Goal: Task Accomplishment & Management: Manage account settings

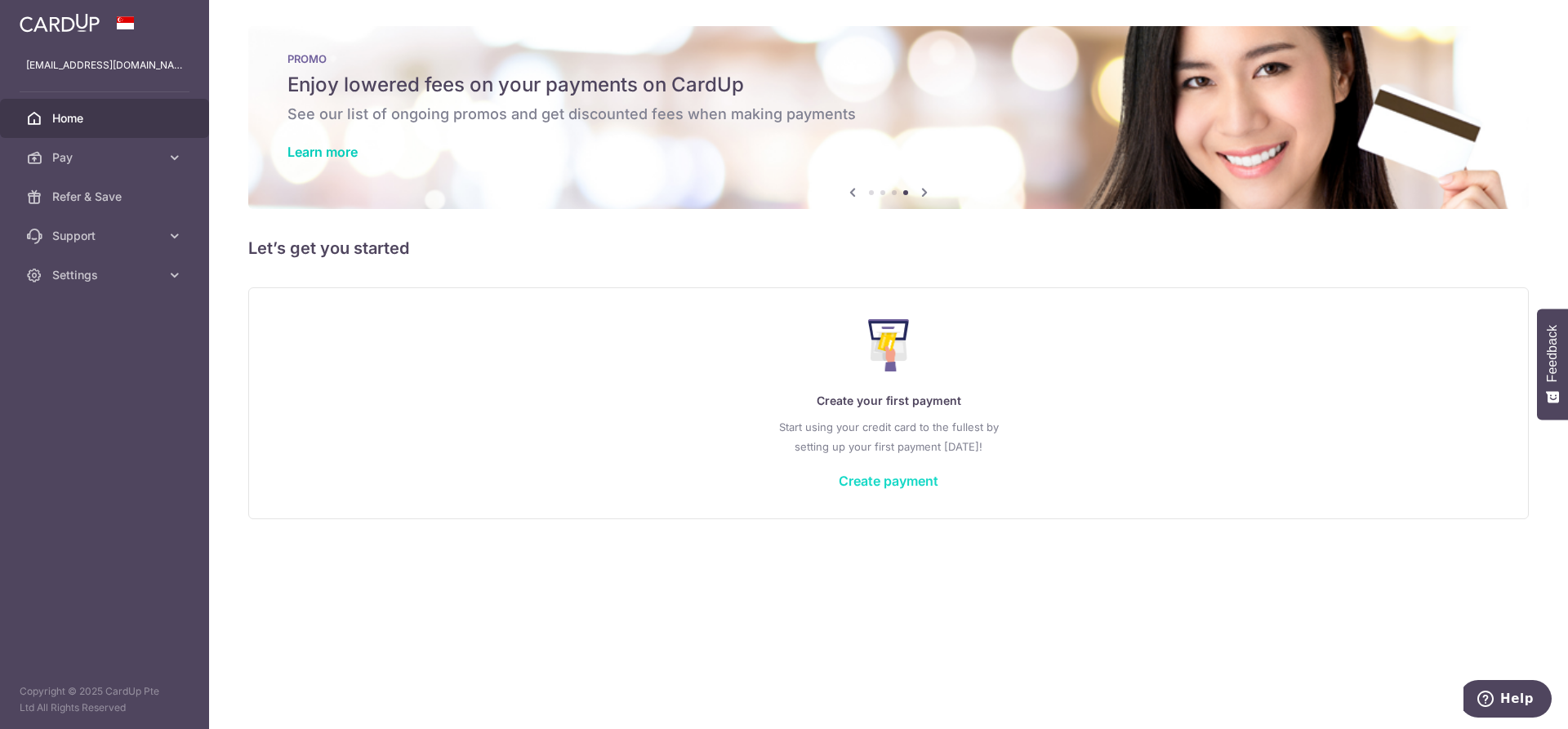
click at [923, 482] on link "Create payment" at bounding box center [888, 481] width 99 height 16
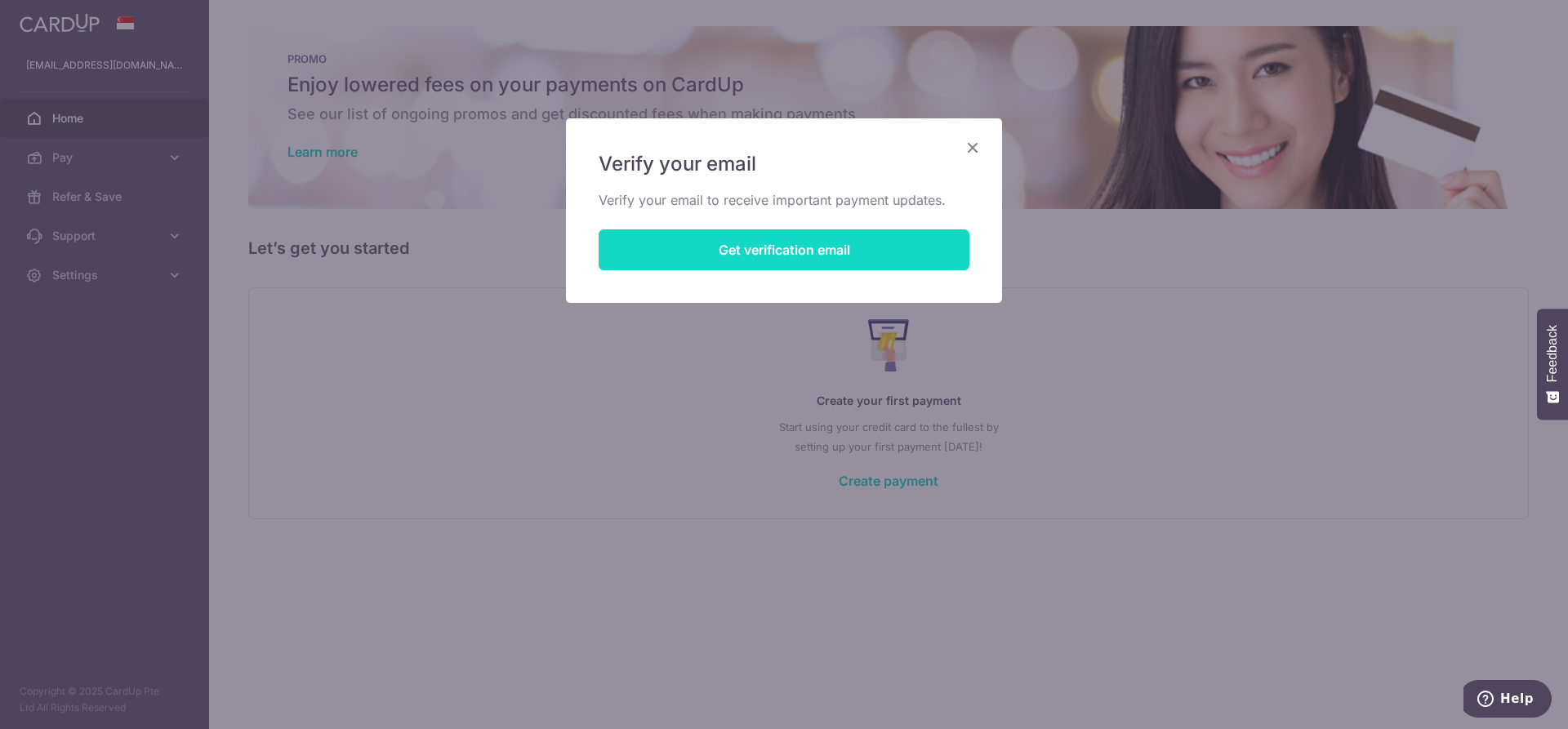
click at [845, 252] on button "Get verification email" at bounding box center [783, 249] width 371 height 40
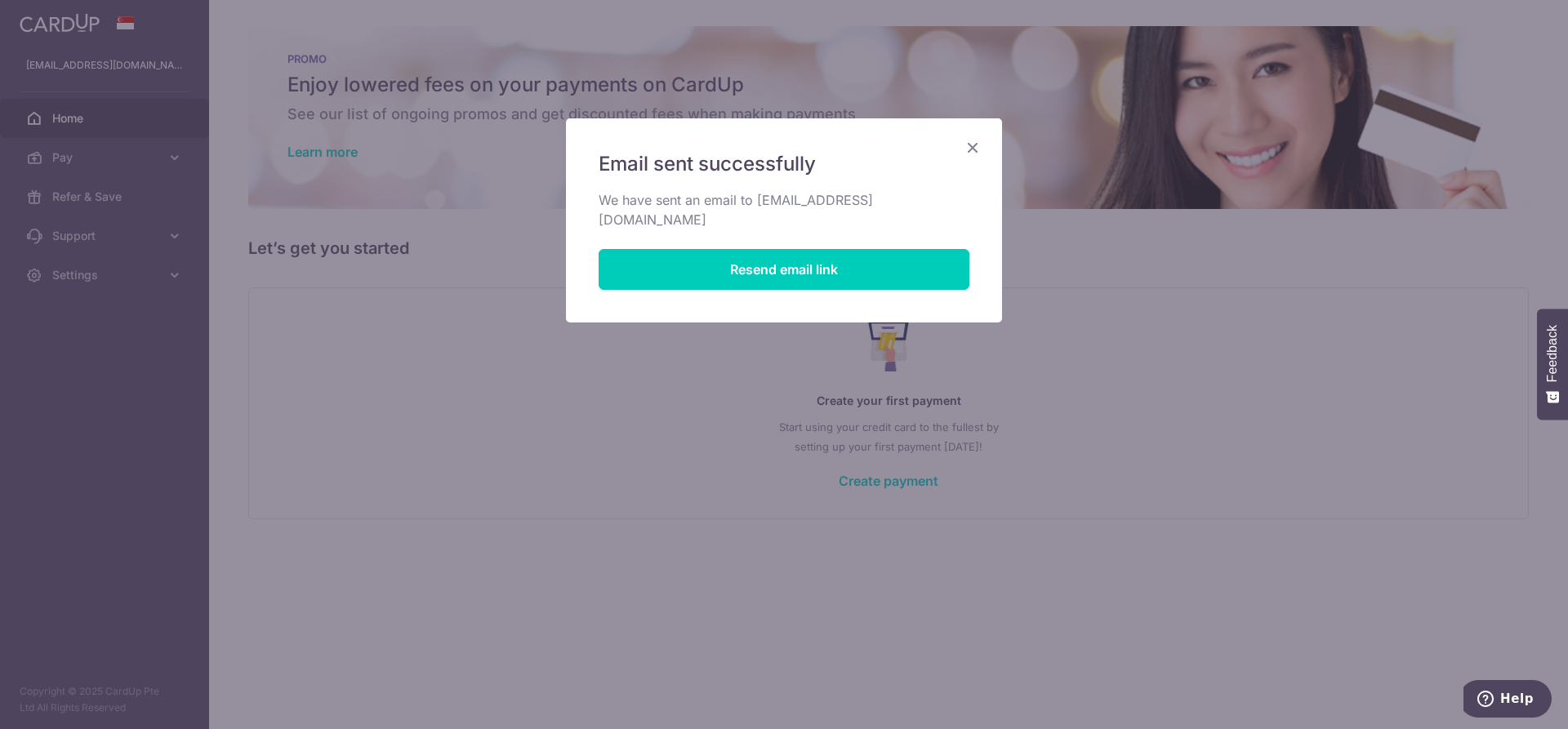
click at [971, 147] on icon "Close" at bounding box center [973, 146] width 19 height 20
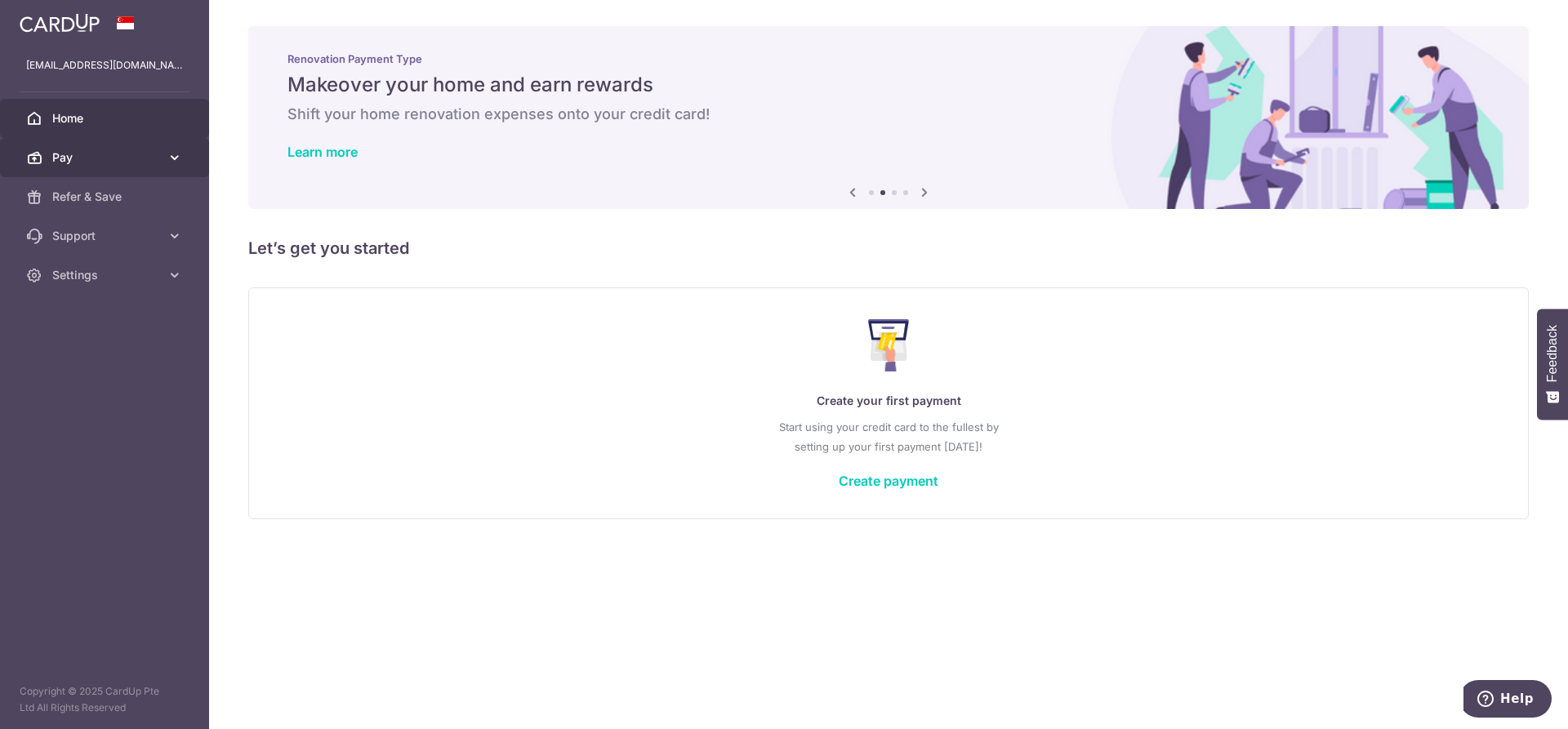
click at [151, 146] on link "Pay" at bounding box center [104, 157] width 209 height 39
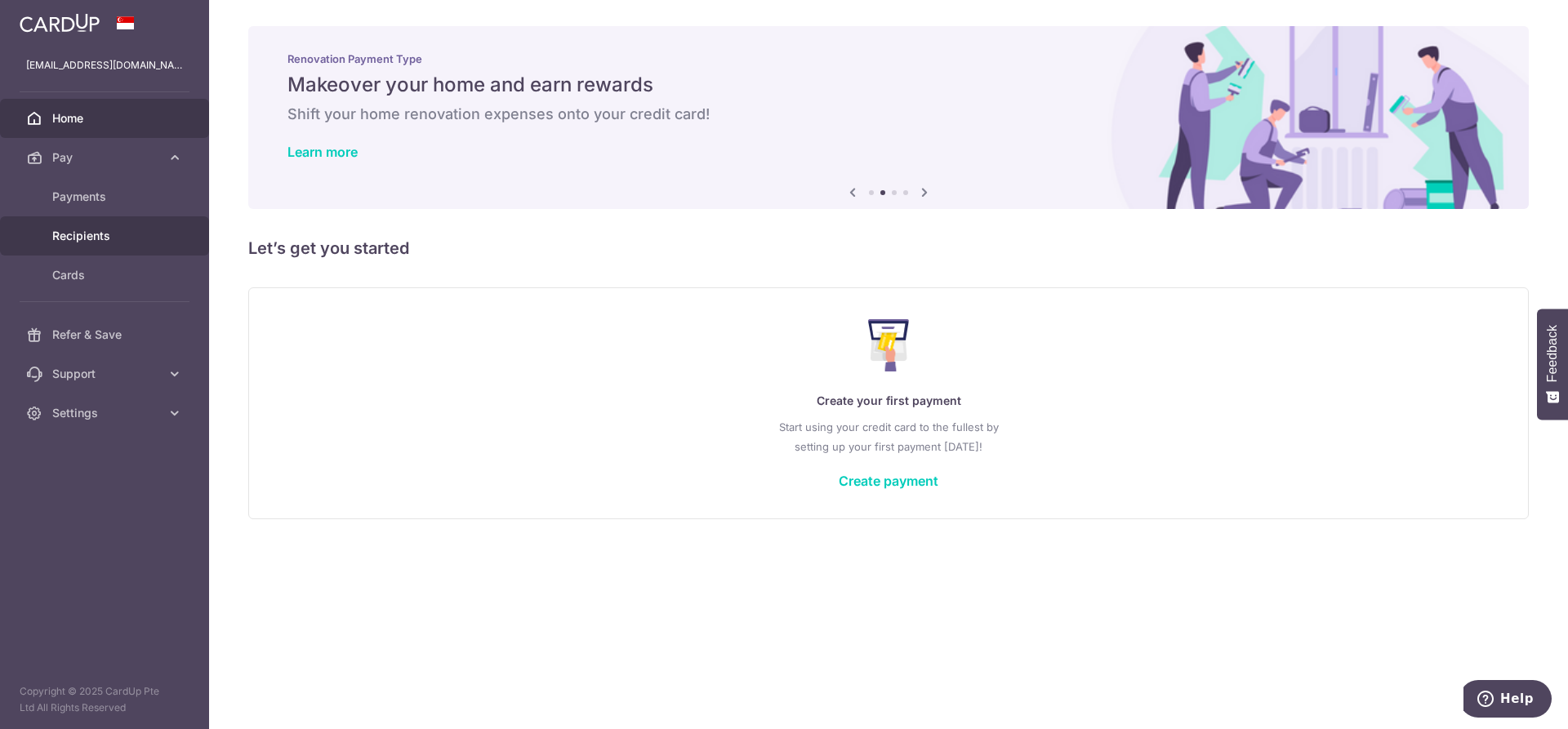
click at [109, 229] on span "Recipients" at bounding box center [106, 236] width 108 height 16
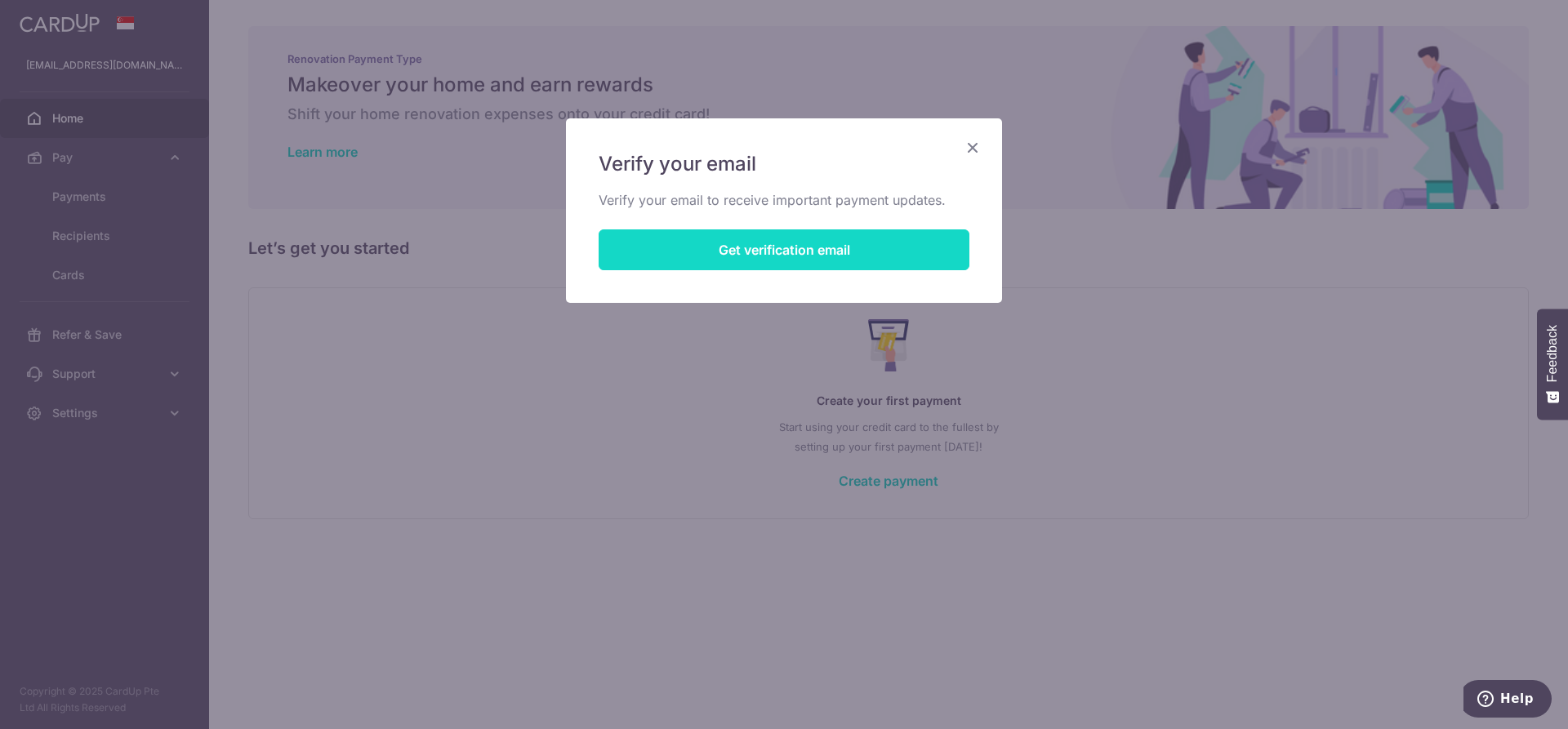
click at [745, 255] on button "Get verification email" at bounding box center [783, 249] width 371 height 40
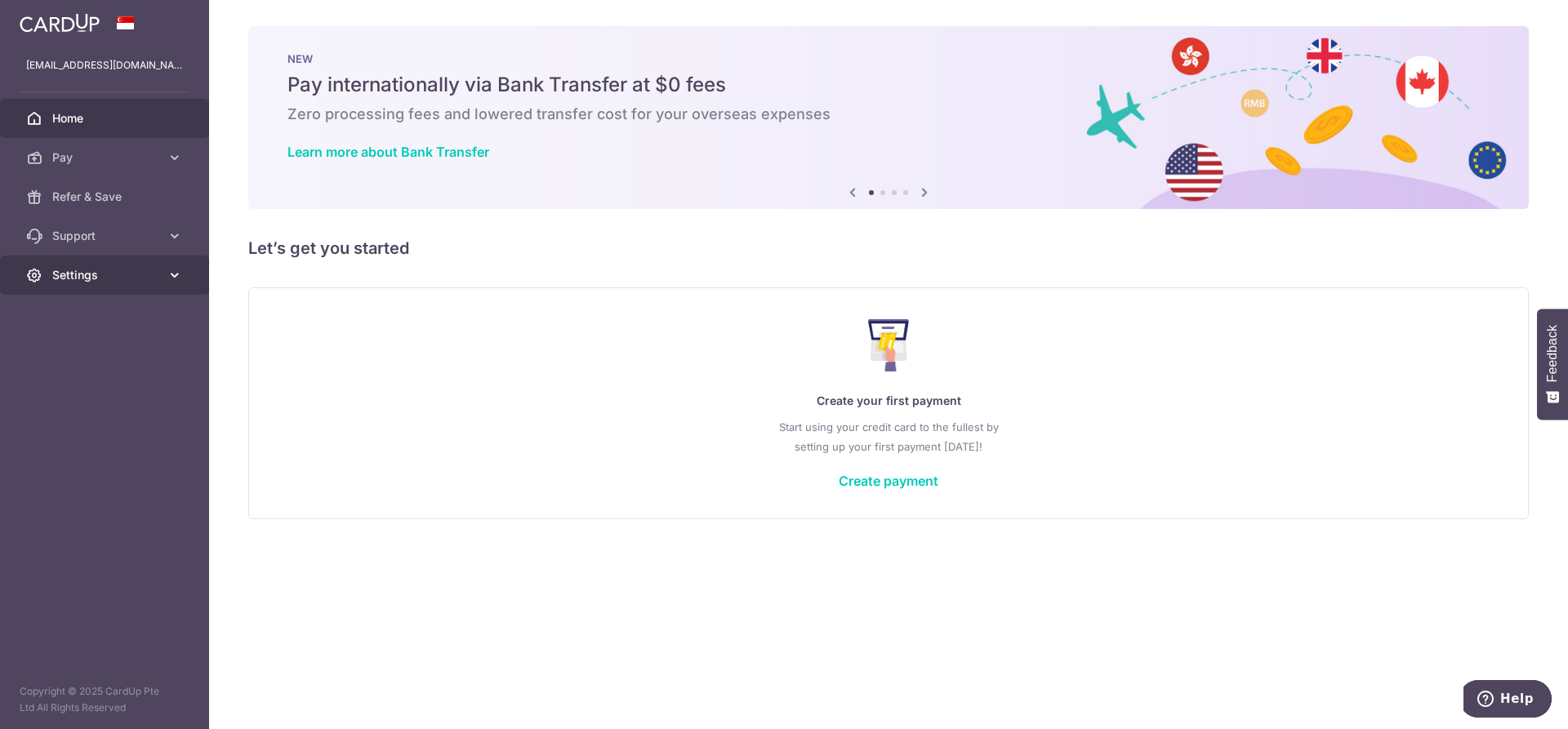
click at [171, 269] on icon at bounding box center [174, 274] width 16 height 16
click at [74, 348] on span "Logout" at bounding box center [106, 353] width 108 height 16
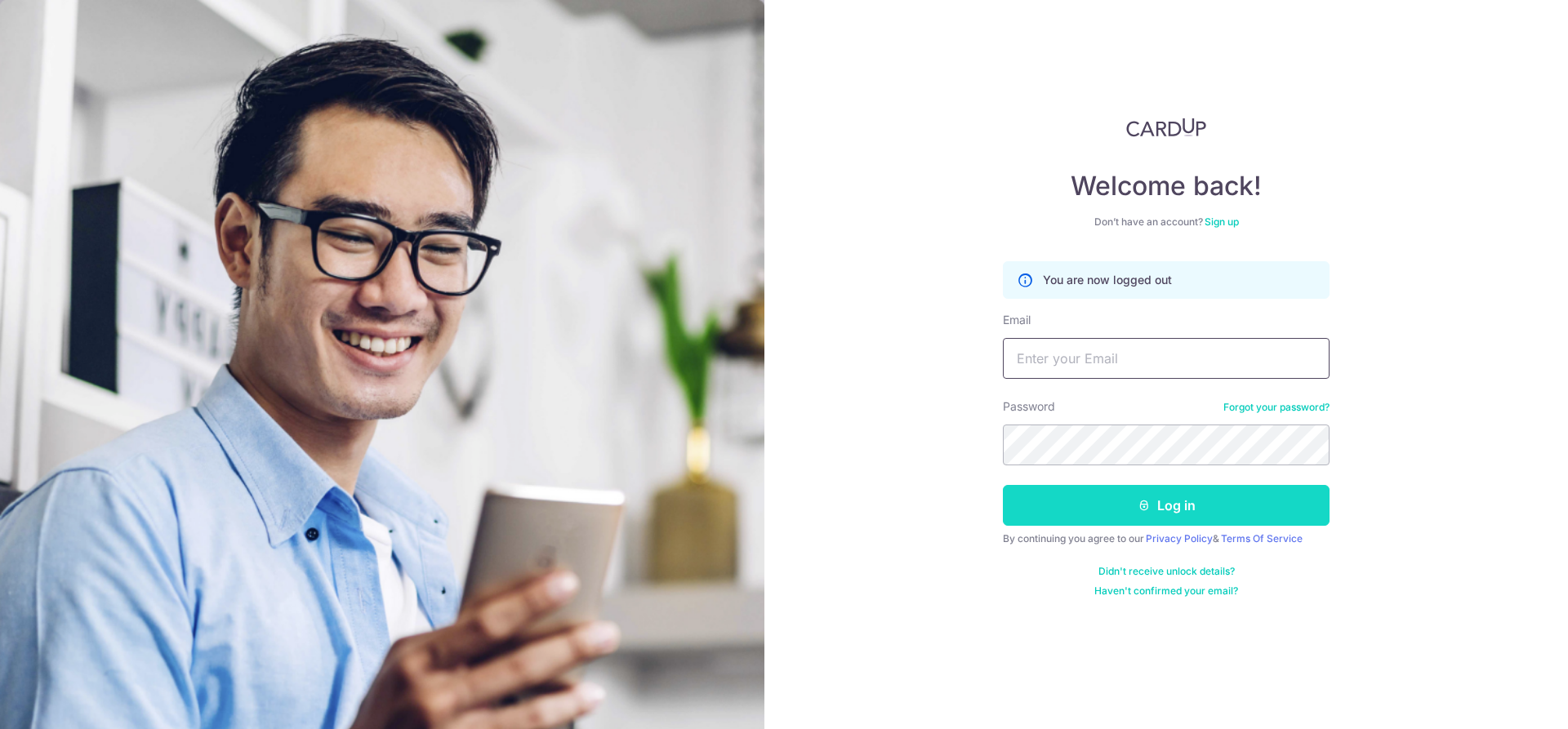
type input "fawnteng@yahoo.com.sg"
click at [1077, 522] on button "Log in" at bounding box center [1165, 506] width 327 height 40
